Goal: Transaction & Acquisition: Book appointment/travel/reservation

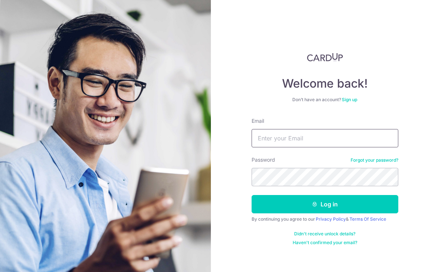
click at [296, 134] on input "Email" at bounding box center [325, 138] width 147 height 18
type input "edmundphua1990@gmail.com"
click at [325, 204] on button "Log in" at bounding box center [325, 204] width 147 height 18
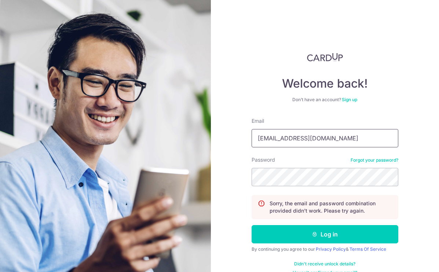
type input "edmundphua1990@gmail.com"
click at [325, 234] on button "Log in" at bounding box center [325, 234] width 147 height 18
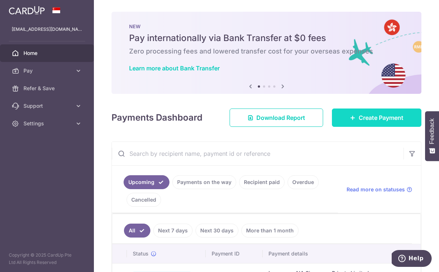
click at [388, 119] on span "Create Payment" at bounding box center [381, 117] width 45 height 9
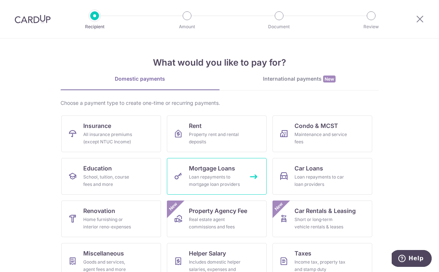
click at [237, 187] on div "Loan repayments to mortgage loan providers" at bounding box center [215, 181] width 53 height 15
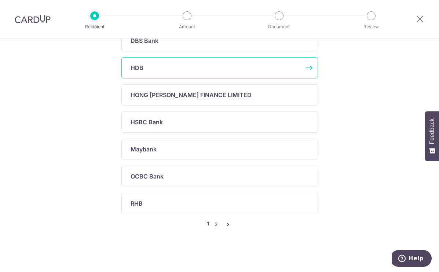
scroll to position [295, 0]
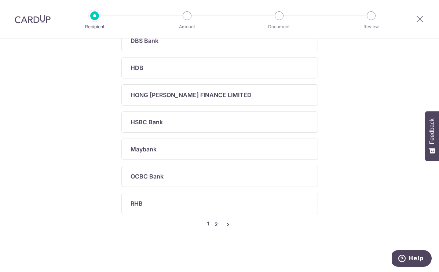
click at [219, 225] on link "2" at bounding box center [216, 224] width 9 height 9
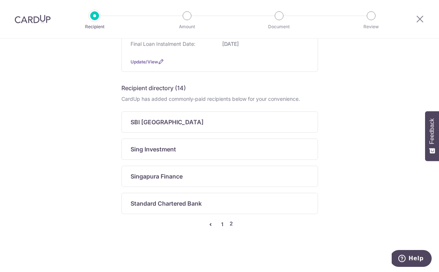
scroll to position [132, 0]
click at [222, 225] on link "1" at bounding box center [222, 224] width 9 height 9
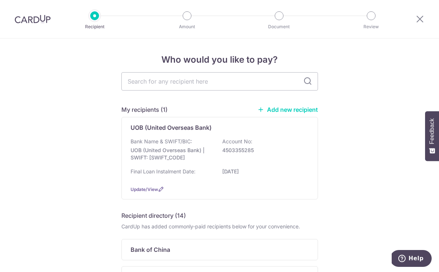
scroll to position [0, 0]
type input "uob"
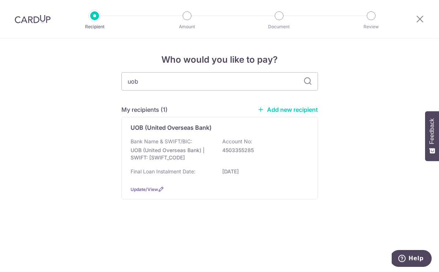
drag, startPoint x: 181, startPoint y: 69, endPoint x: 284, endPoint y: 110, distance: 110.6
click at [284, 110] on link "Add new recipient" at bounding box center [288, 109] width 61 height 7
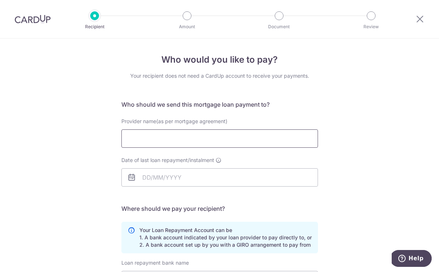
click at [196, 140] on input "Provider name(as per mortgage agreement)" at bounding box center [219, 139] width 197 height 18
type input "UOB"
click at [227, 182] on input "Date of last loan repayment/instalment" at bounding box center [219, 177] width 197 height 18
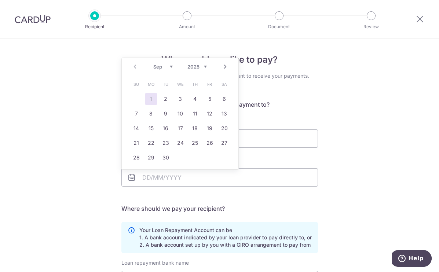
click at [376, 168] on div "Who would you like to pay? Your recipient does not need a CardUp account to rec…" at bounding box center [219, 221] width 439 height 364
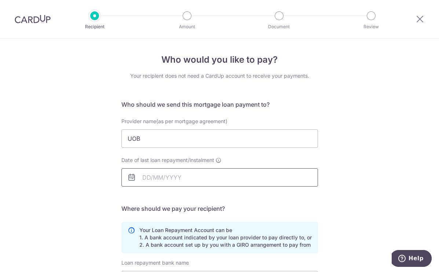
click at [184, 174] on input "Date of last loan repayment/instalment" at bounding box center [219, 177] width 197 height 18
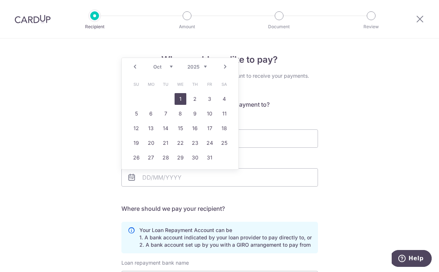
click at [182, 98] on link "1" at bounding box center [181, 99] width 12 height 12
type input "01/10/2025"
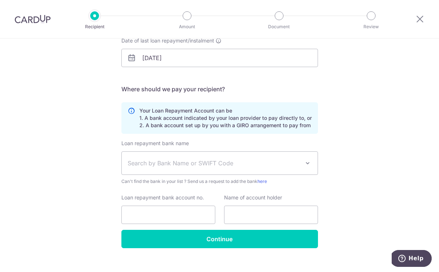
scroll to position [120, 0]
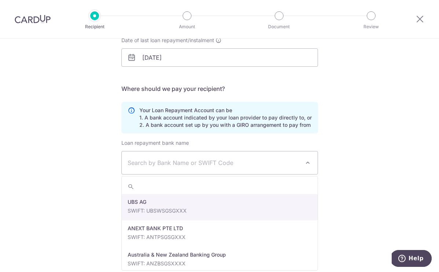
click at [249, 163] on span "Search by Bank Name or SWIFT Code" at bounding box center [214, 163] width 172 height 9
type input "o"
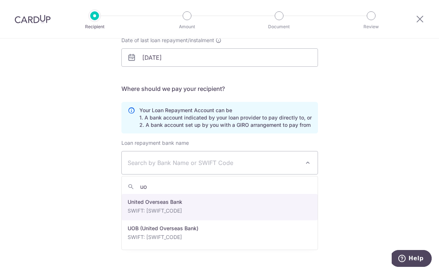
type input "uob"
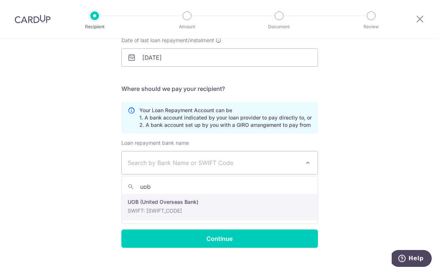
select select "18"
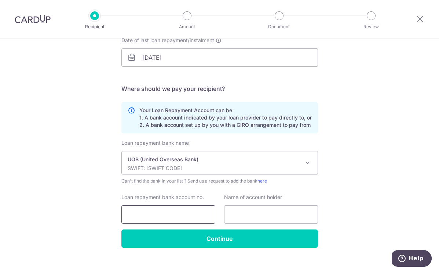
click at [189, 213] on input "Loan repayment bank account no." at bounding box center [168, 214] width 94 height 18
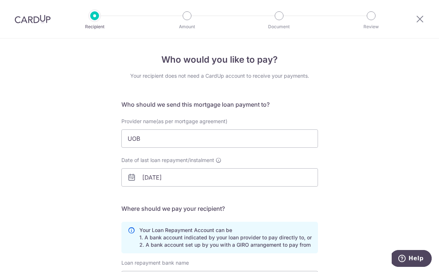
scroll to position [0, 0]
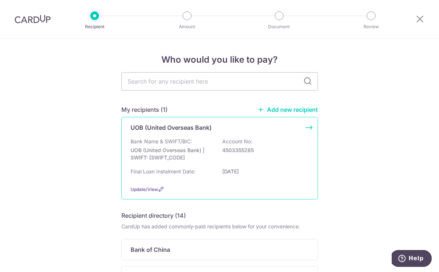
click at [173, 143] on p "Bank Name & SWIFT/BIC:" at bounding box center [162, 141] width 62 height 7
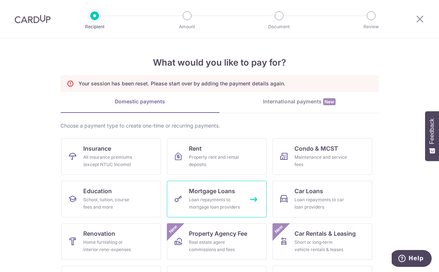
click at [231, 192] on span "Mortgage Loans" at bounding box center [212, 191] width 46 height 9
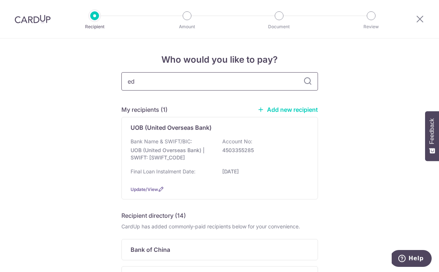
type input "e"
type input "uob"
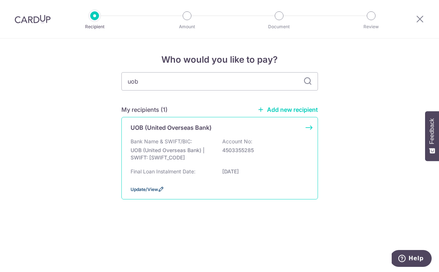
click at [157, 192] on span "Update/View" at bounding box center [145, 190] width 28 height 6
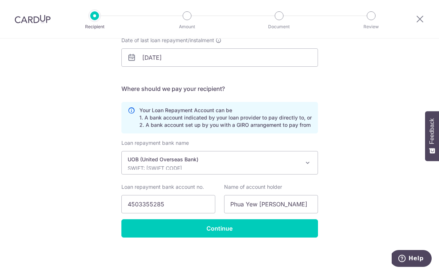
scroll to position [120, 0]
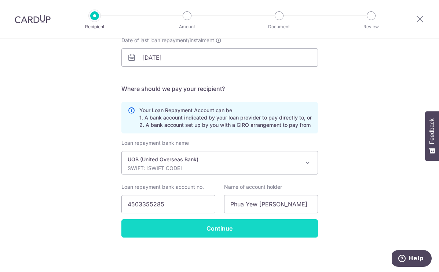
click at [207, 228] on input "Continue" at bounding box center [219, 228] width 197 height 18
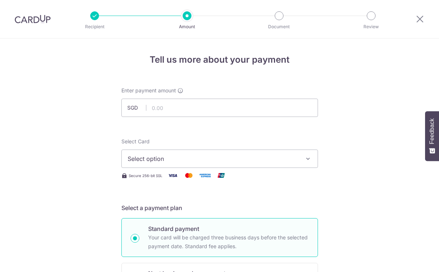
scroll to position [27, 0]
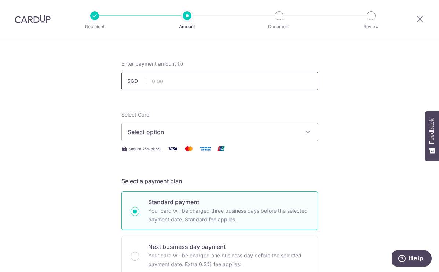
click at [228, 74] on input "text" at bounding box center [219, 81] width 197 height 18
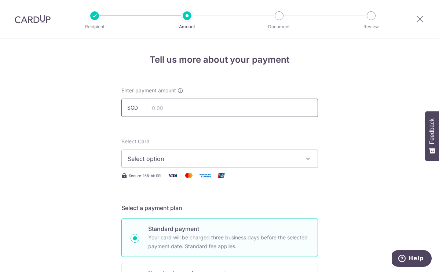
scroll to position [0, 0]
type input "3,200.00"
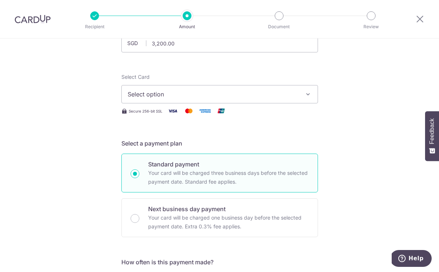
click at [257, 91] on span "Select option" at bounding box center [213, 94] width 171 height 9
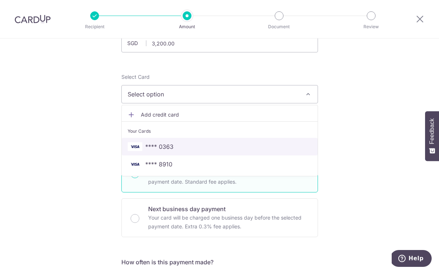
click at [208, 151] on span "**** 0363" at bounding box center [220, 146] width 184 height 9
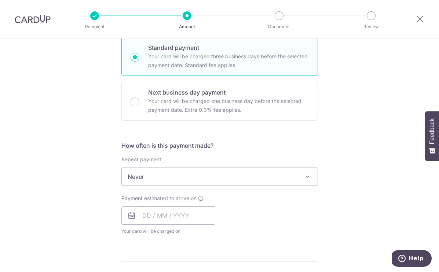
scroll to position [182, 0]
click at [280, 179] on span "Never" at bounding box center [220, 177] width 196 height 18
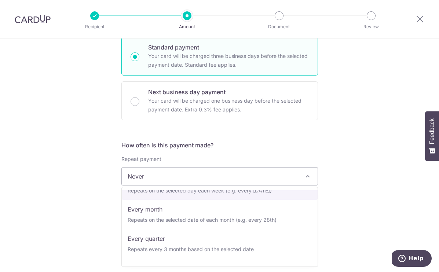
scroll to position [50, 0]
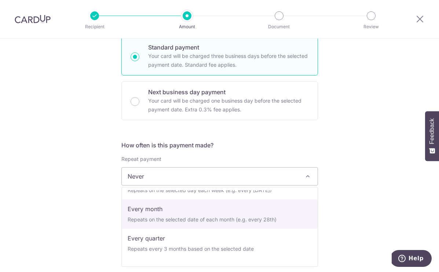
select select "3"
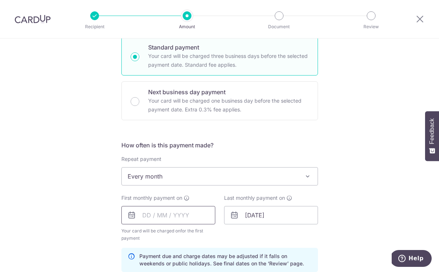
scroll to position [221, 0]
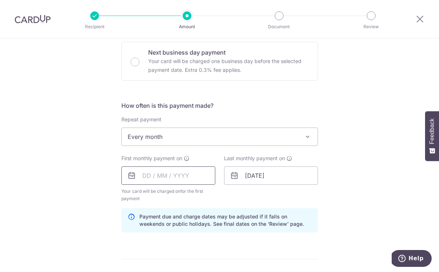
click at [143, 180] on input "text" at bounding box center [168, 176] width 94 height 18
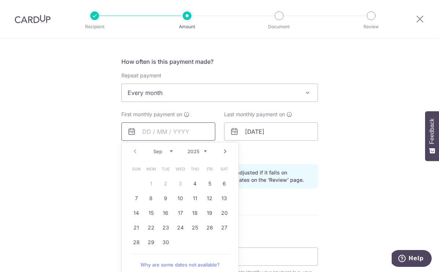
scroll to position [266, 0]
click at [225, 225] on link "27" at bounding box center [225, 228] width 12 height 12
type input "27/09/2025"
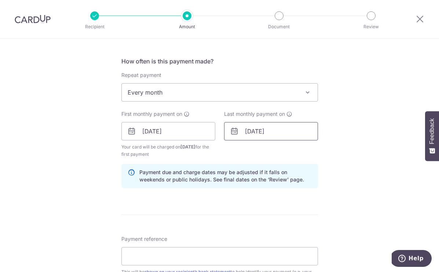
click at [276, 132] on input "01/12/2054" at bounding box center [271, 131] width 94 height 18
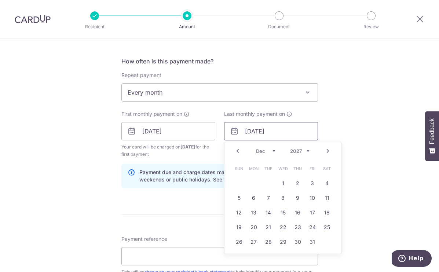
click at [269, 130] on input "01/12/2054" at bounding box center [271, 131] width 94 height 18
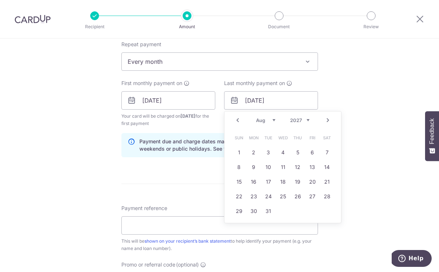
scroll to position [297, 0]
click at [365, 187] on div "Tell us more about your payment Enter payment amount SGD 3,200.00 3200.00 Selec…" at bounding box center [219, 91] width 439 height 701
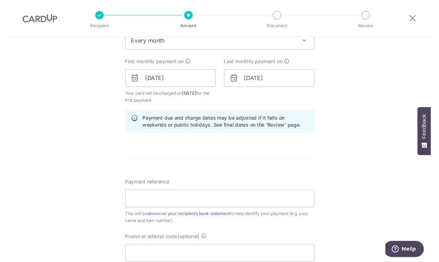
scroll to position [325, 0]
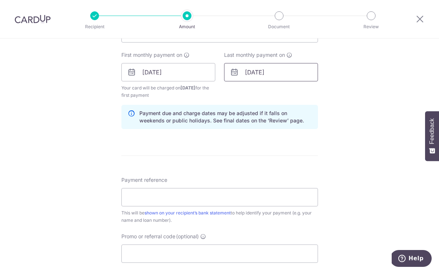
click at [269, 77] on input "01/12/2054" at bounding box center [271, 72] width 94 height 18
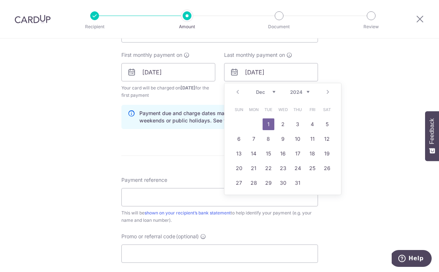
click at [310, 95] on div "Prev Next Jan Feb Mar Apr May Jun Jul Aug Sep Oct Nov Dec 2024 2025 2026 2027 2…" at bounding box center [283, 92] width 117 height 18
click at [266, 181] on link "27" at bounding box center [269, 183] width 12 height 12
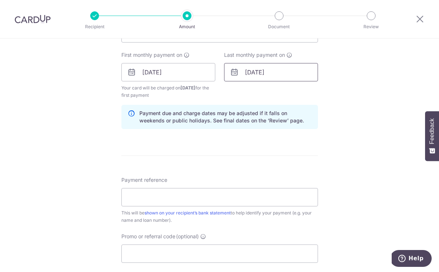
click at [283, 73] on input "[DATE]" at bounding box center [271, 72] width 94 height 18
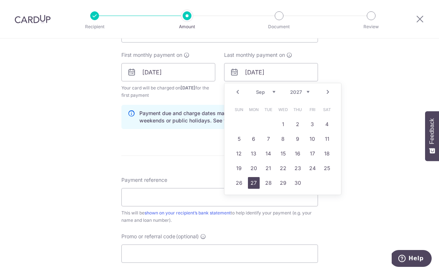
click at [256, 186] on link "27" at bounding box center [254, 183] width 12 height 12
type input "[DATE]"
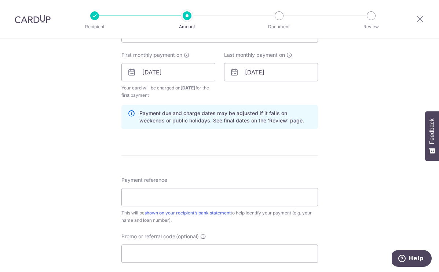
click at [323, 165] on div "Tell us more about your payment Enter payment amount SGD 3,200.00 3200.00 Selec…" at bounding box center [219, 64] width 439 height 701
click at [209, 199] on input "Payment reference" at bounding box center [219, 197] width 197 height 18
click at [205, 212] on link "shown on your recipient’s bank statement" at bounding box center [188, 213] width 86 height 6
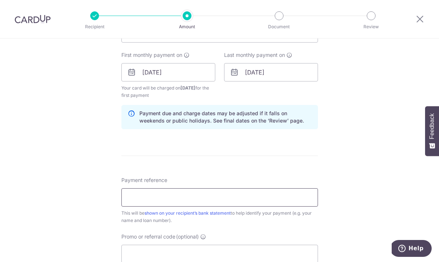
click at [215, 196] on input "Payment reference" at bounding box center [219, 197] width 197 height 18
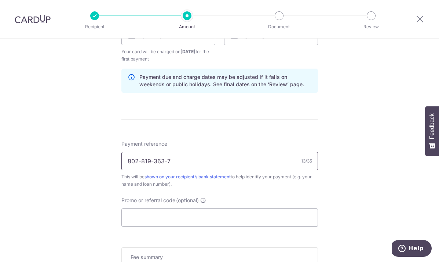
scroll to position [372, 0]
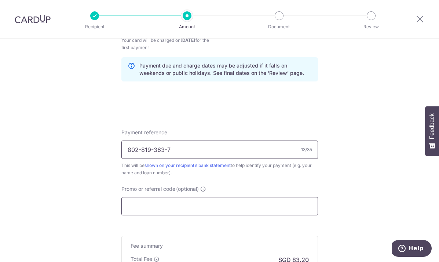
type input "802-819-363-7"
click at [232, 202] on input "Promo or referral code (optional)" at bounding box center [219, 206] width 197 height 18
paste input "REC185"
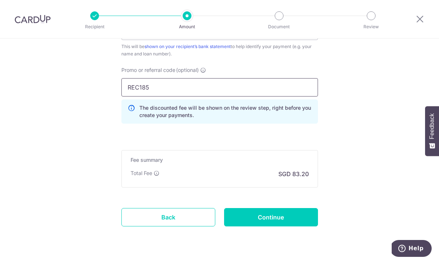
scroll to position [505, 0]
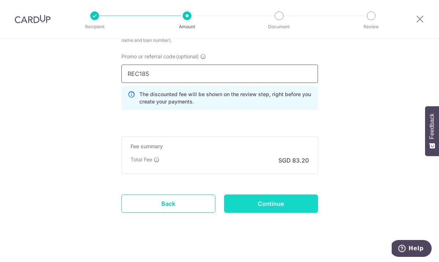
type input "REC185"
click at [303, 202] on input "Continue" at bounding box center [271, 203] width 94 height 18
type input "Create Schedule"
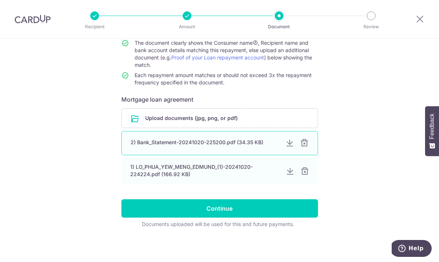
scroll to position [56, 0]
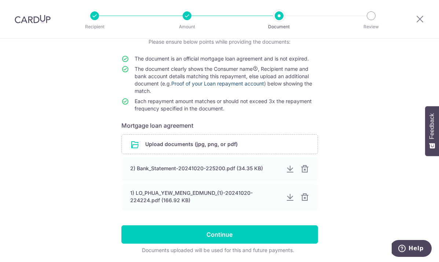
click at [235, 82] on link "Proof of your Loan repayment account" at bounding box center [217, 83] width 93 height 6
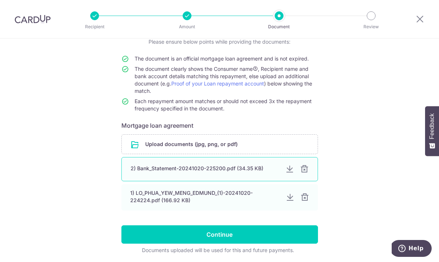
click at [224, 168] on div "2) Bank_Statement-20241020-225200.pdf (34.35 KB)" at bounding box center [205, 168] width 149 height 7
click at [292, 169] on div at bounding box center [289, 169] width 9 height 9
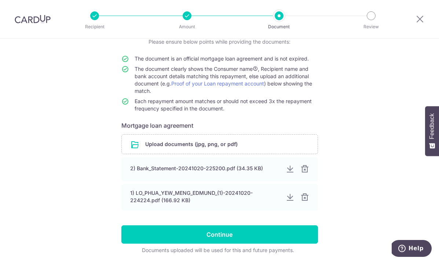
click at [305, 170] on div at bounding box center [305, 169] width 9 height 9
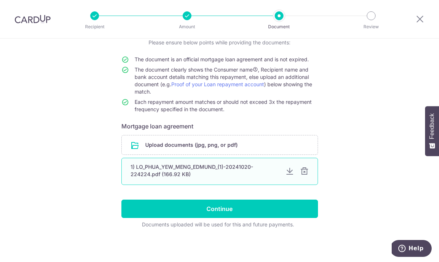
click at [305, 170] on div at bounding box center [304, 171] width 9 height 9
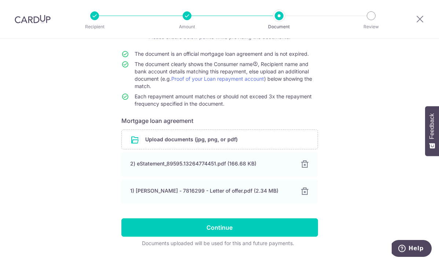
scroll to position [76, 0]
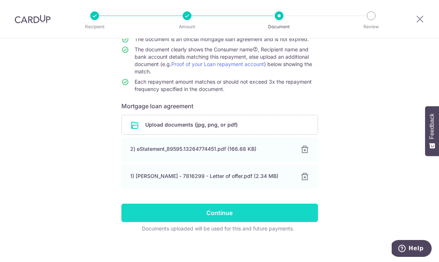
click at [226, 208] on input "Continue" at bounding box center [219, 213] width 197 height 18
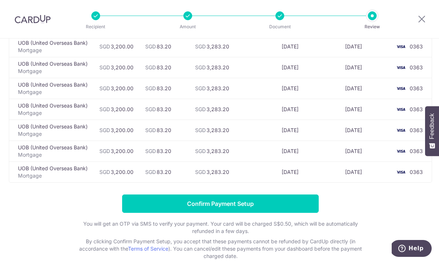
scroll to position [453, 0]
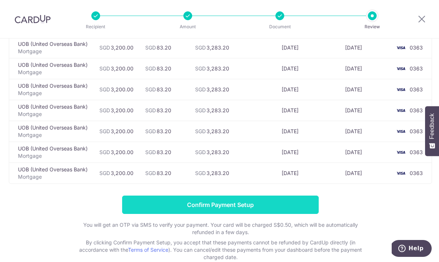
click at [250, 206] on input "Confirm Payment Setup" at bounding box center [220, 205] width 197 height 18
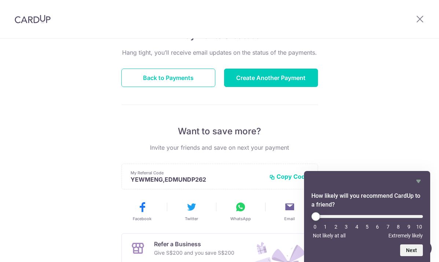
scroll to position [70, 0]
click at [172, 77] on button "Back to Payments" at bounding box center [168, 78] width 94 height 18
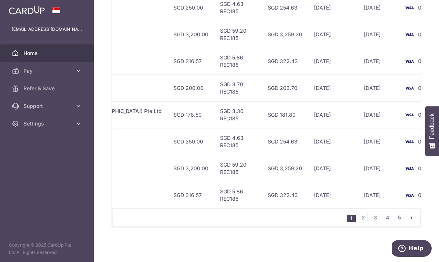
scroll to position [0, 267]
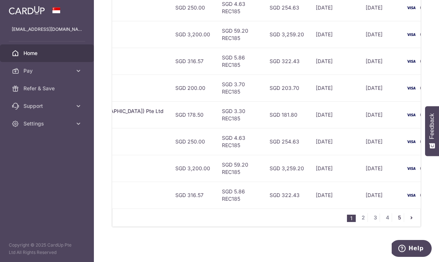
click at [402, 220] on link "5" at bounding box center [399, 217] width 9 height 9
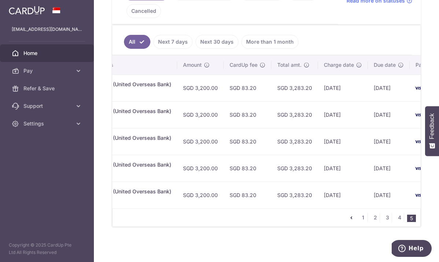
scroll to position [0, 168]
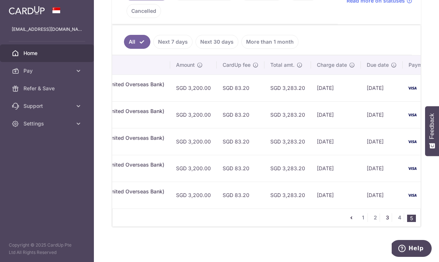
click at [388, 221] on link "3" at bounding box center [387, 217] width 9 height 9
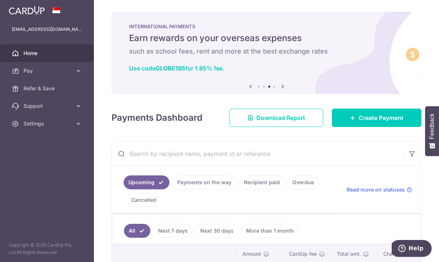
scroll to position [0, 0]
